Goal: Navigation & Orientation: Find specific page/section

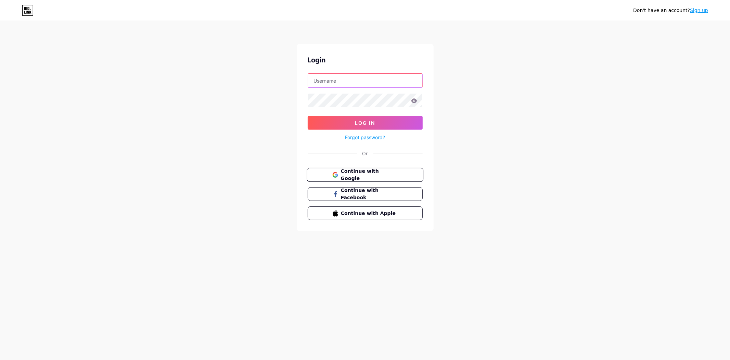
type input "marijana.smm@gmail.com"
click at [367, 172] on span "Continue with Google" at bounding box center [369, 174] width 57 height 15
click at [330, 125] on button "Log In" at bounding box center [365, 123] width 115 height 14
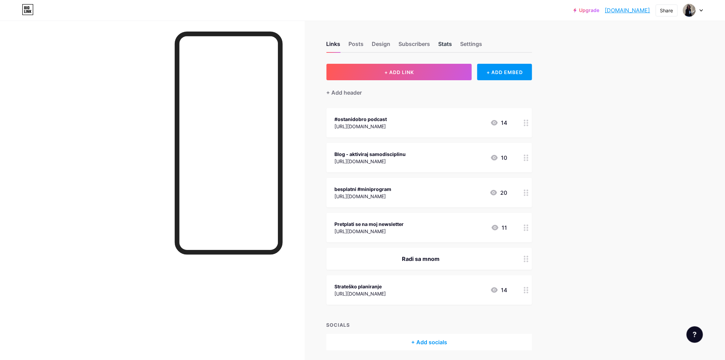
click at [448, 43] on div "Stats" at bounding box center [445, 46] width 14 height 12
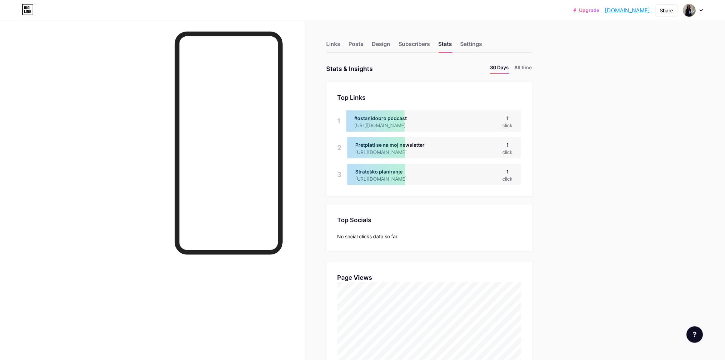
scroll to position [360, 725]
click at [384, 47] on div "Design" at bounding box center [381, 46] width 18 height 12
